Goal: Task Accomplishment & Management: Use online tool/utility

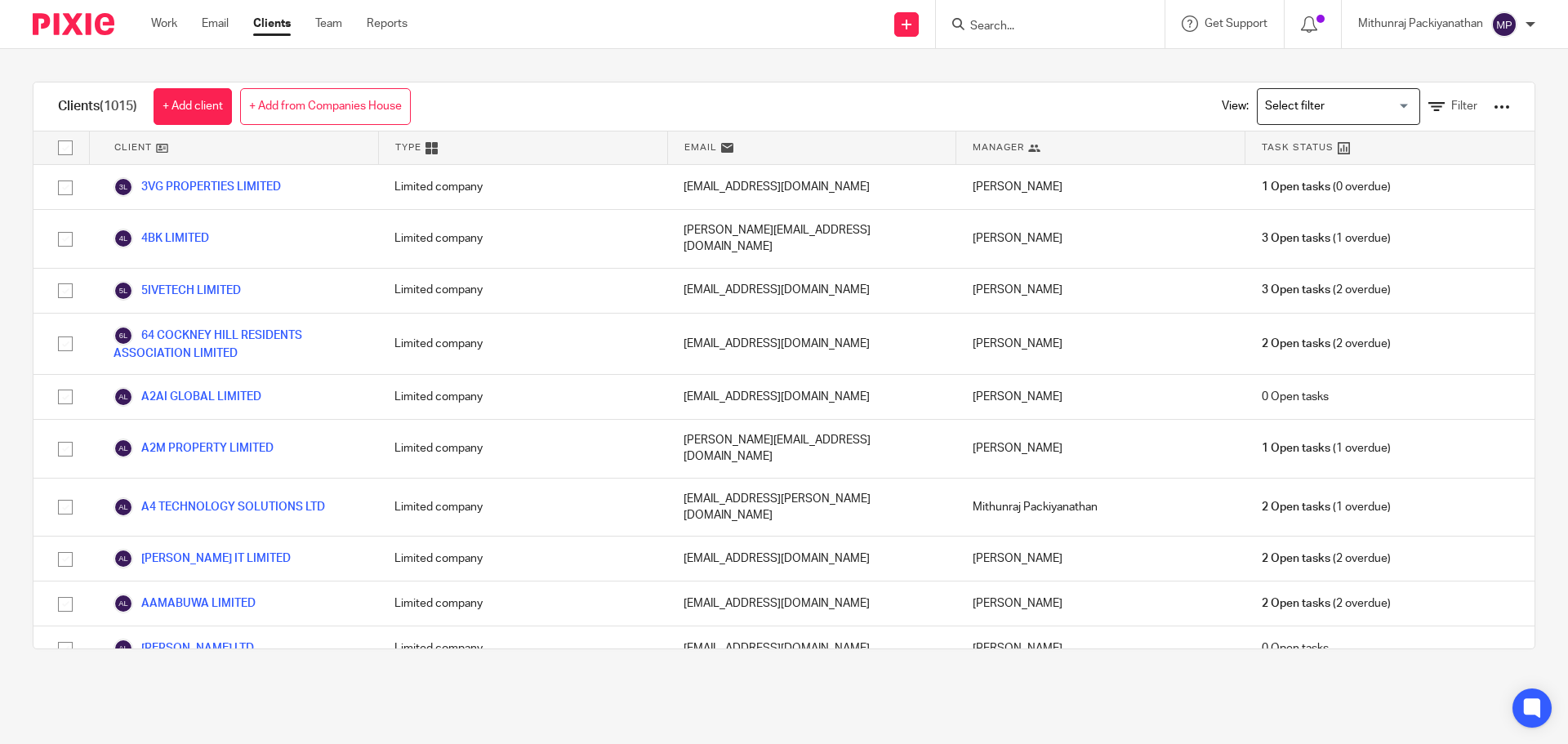
click at [1004, 20] on input "Search" at bounding box center [1042, 27] width 147 height 15
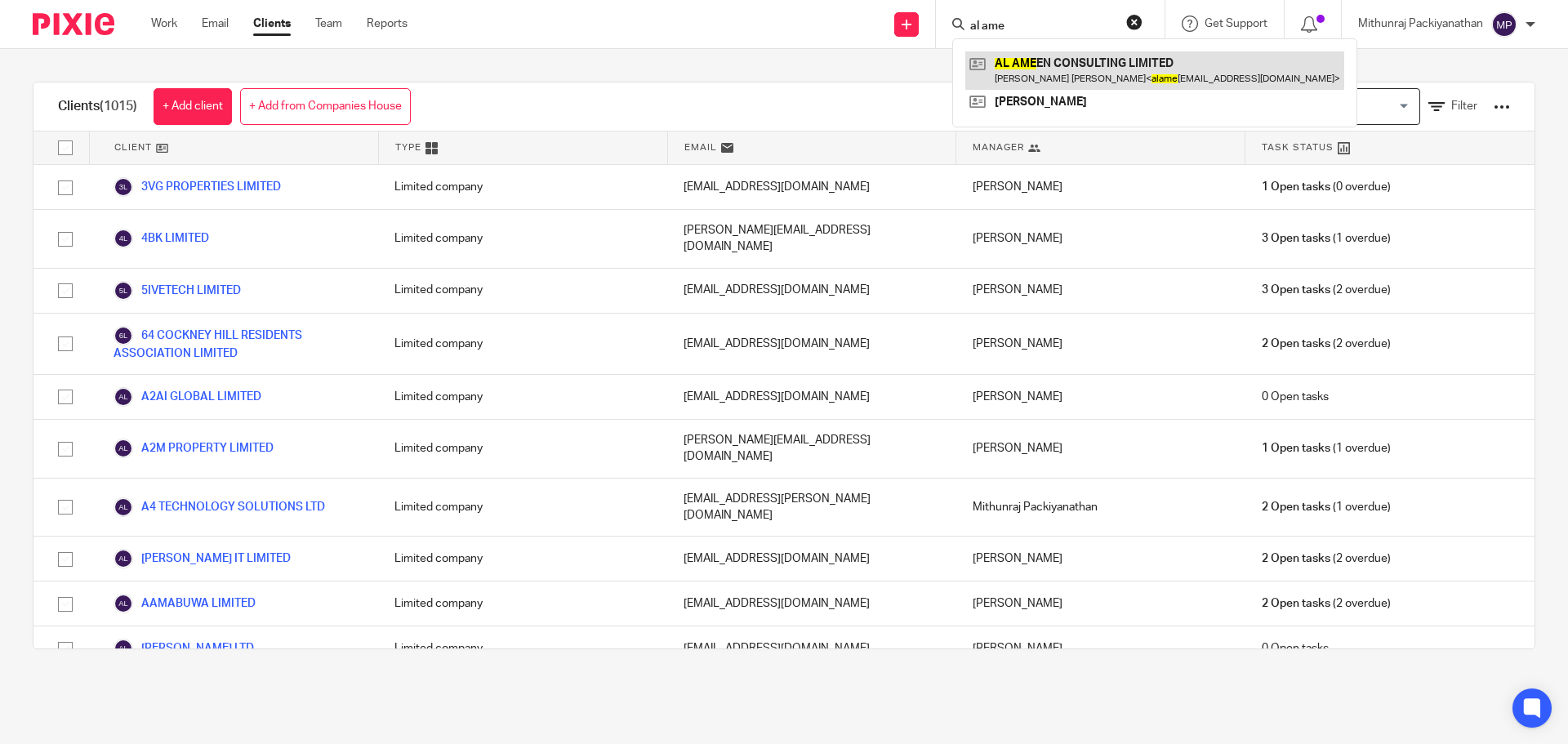
type input "al ame"
click at [1053, 63] on link at bounding box center [1155, 70] width 379 height 37
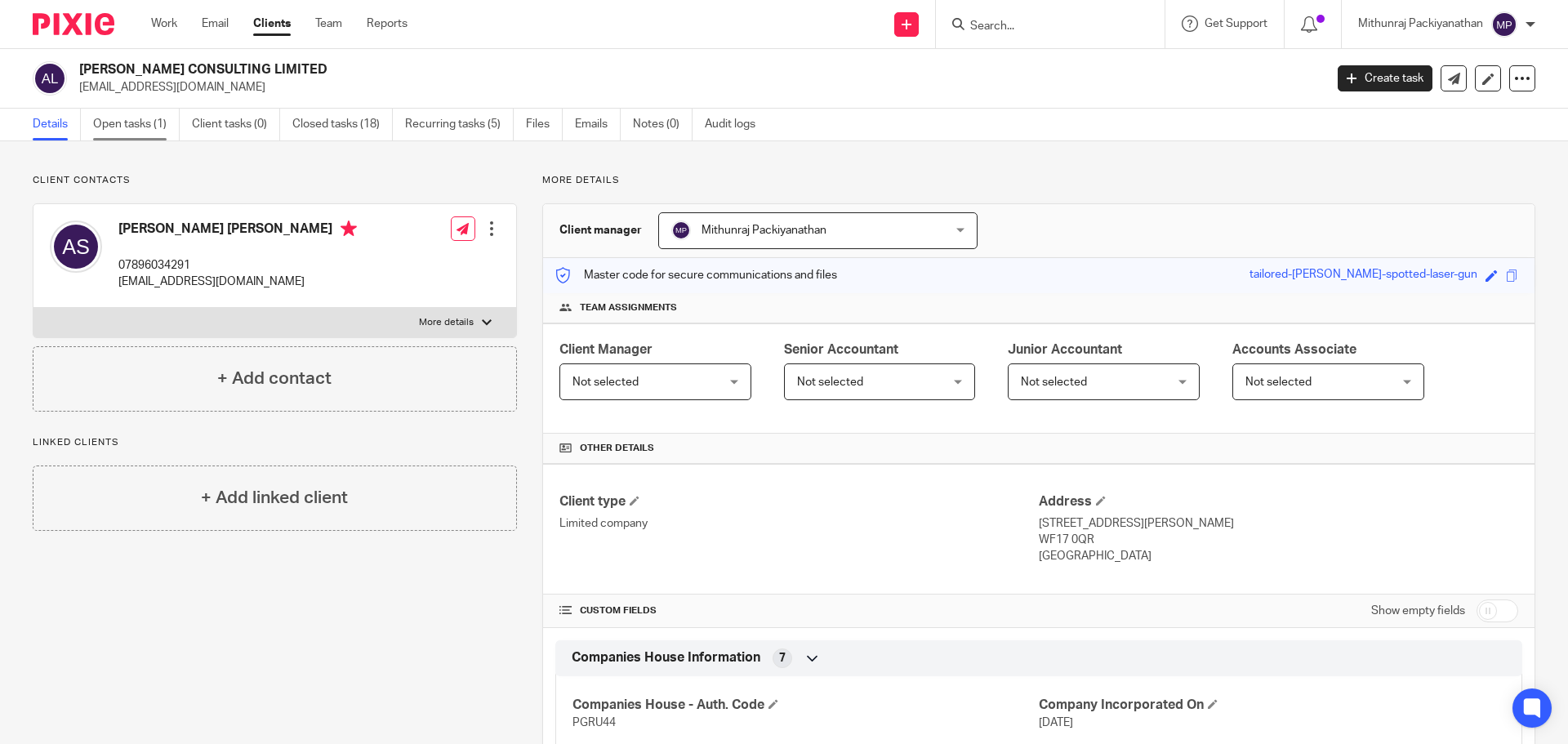
click at [149, 121] on link "Open tasks (1)" at bounding box center [136, 125] width 86 height 32
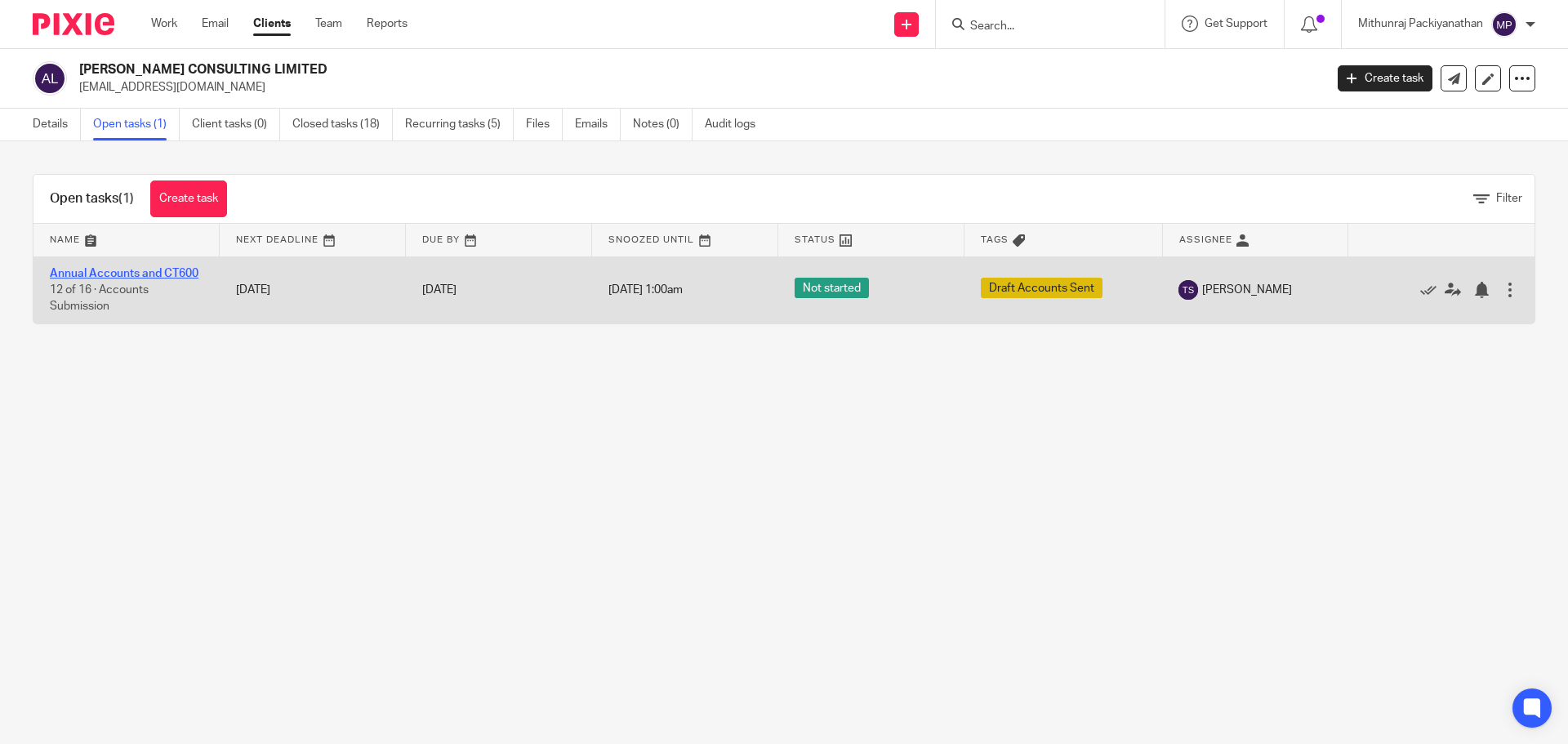
click at [165, 269] on link "Annual Accounts and CT600" at bounding box center [124, 273] width 149 height 12
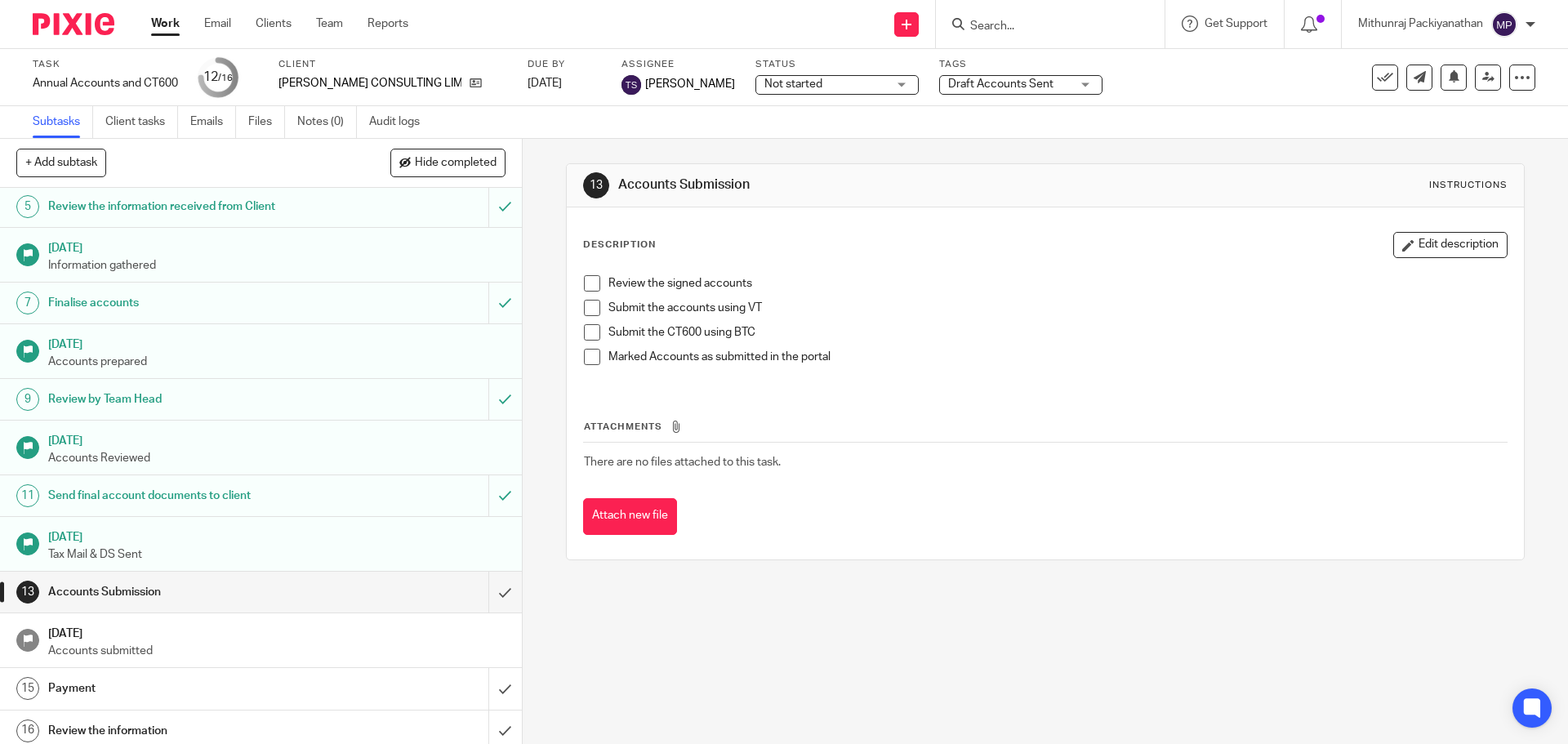
scroll to position [207, 0]
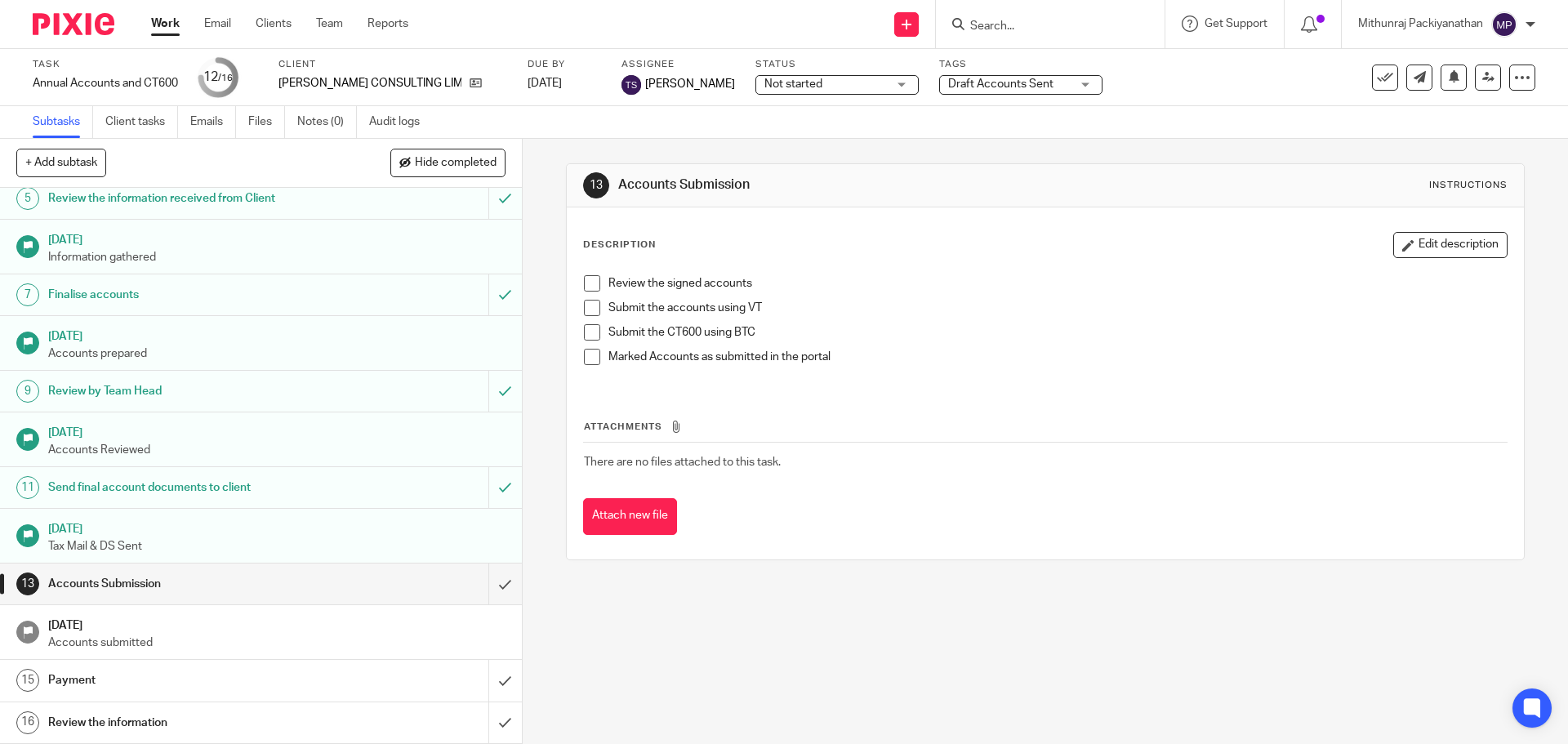
click at [486, 530] on h1 "[DATE]" at bounding box center [277, 527] width 457 height 21
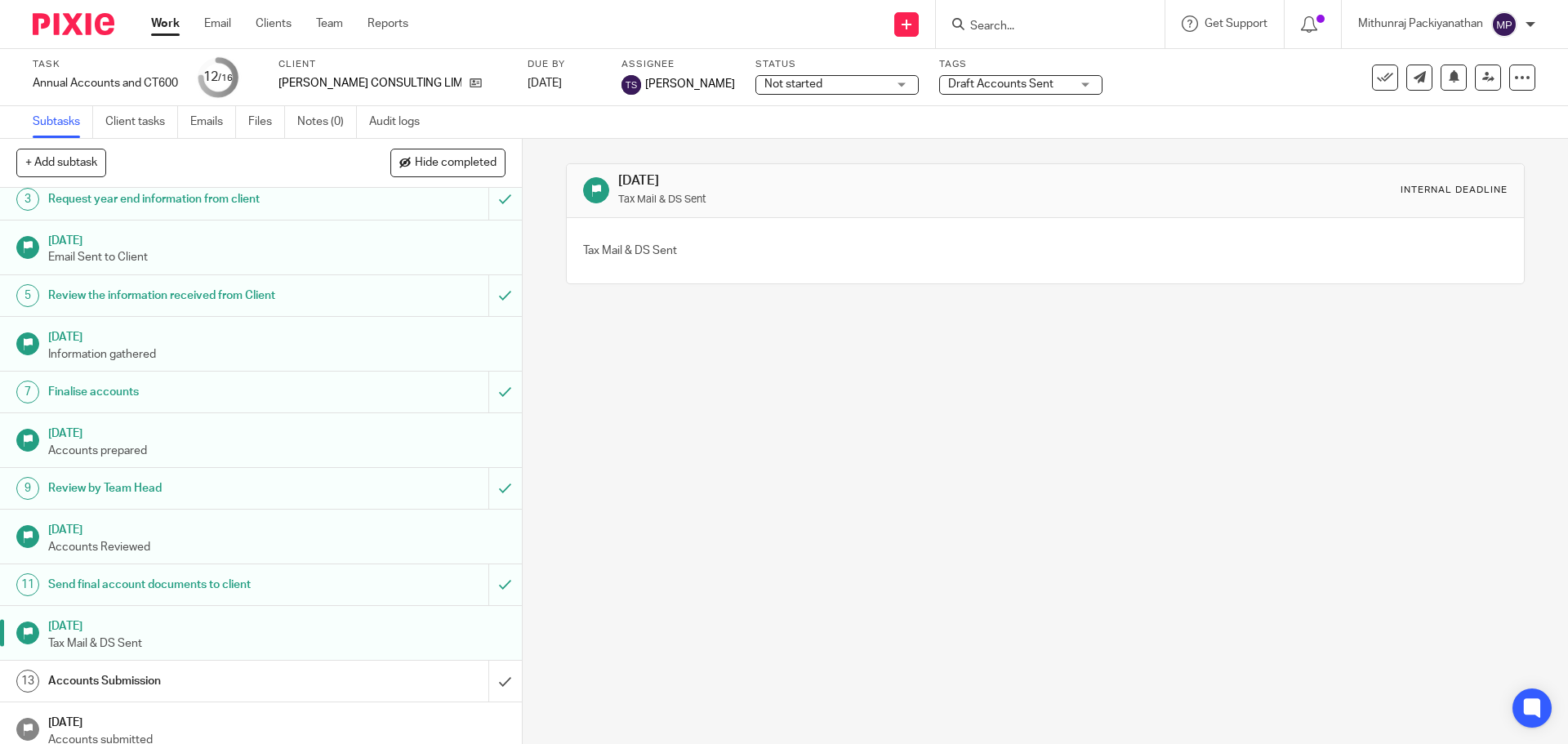
scroll to position [207, 0]
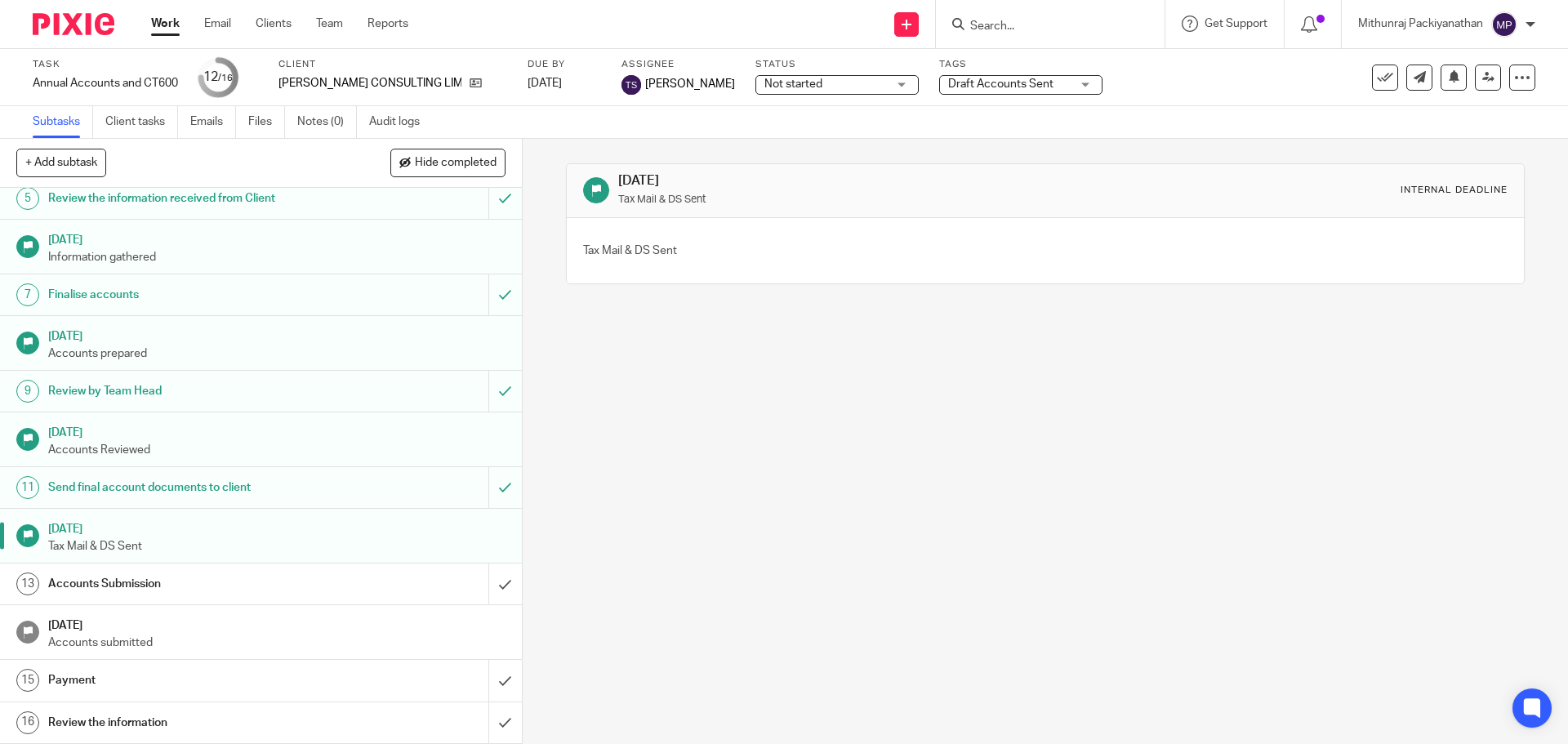
click at [37, 540] on div at bounding box center [28, 536] width 23 height 23
